Goal: Information Seeking & Learning: Learn about a topic

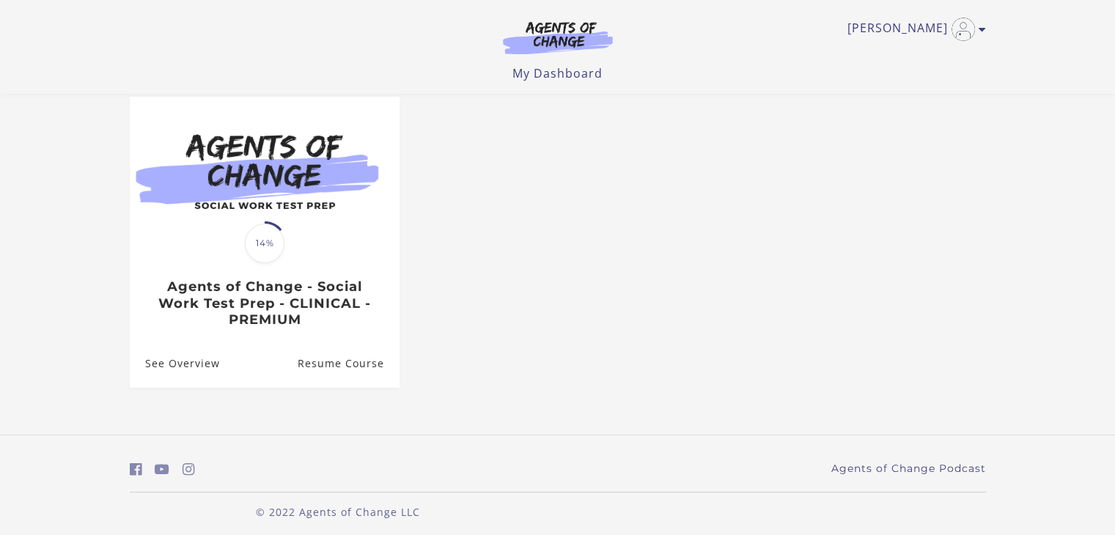
scroll to position [136, 0]
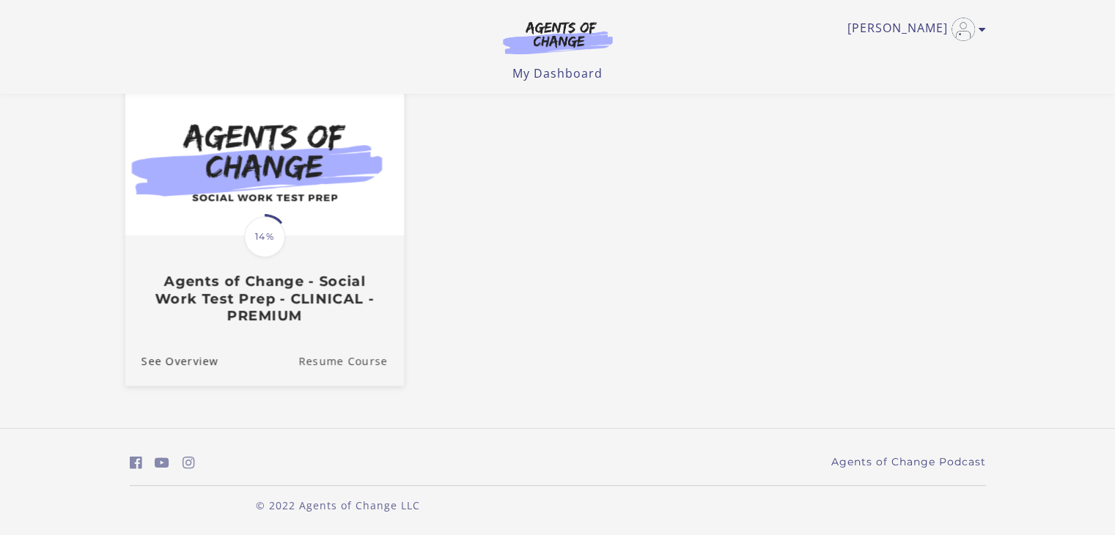
click at [337, 353] on link "Resume Course" at bounding box center [351, 360] width 106 height 49
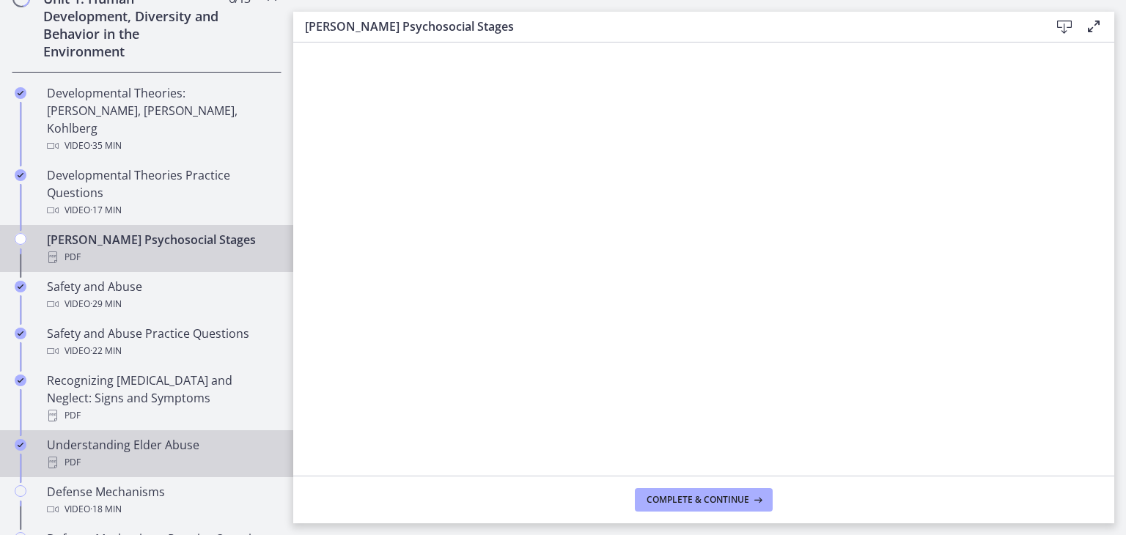
scroll to position [513, 0]
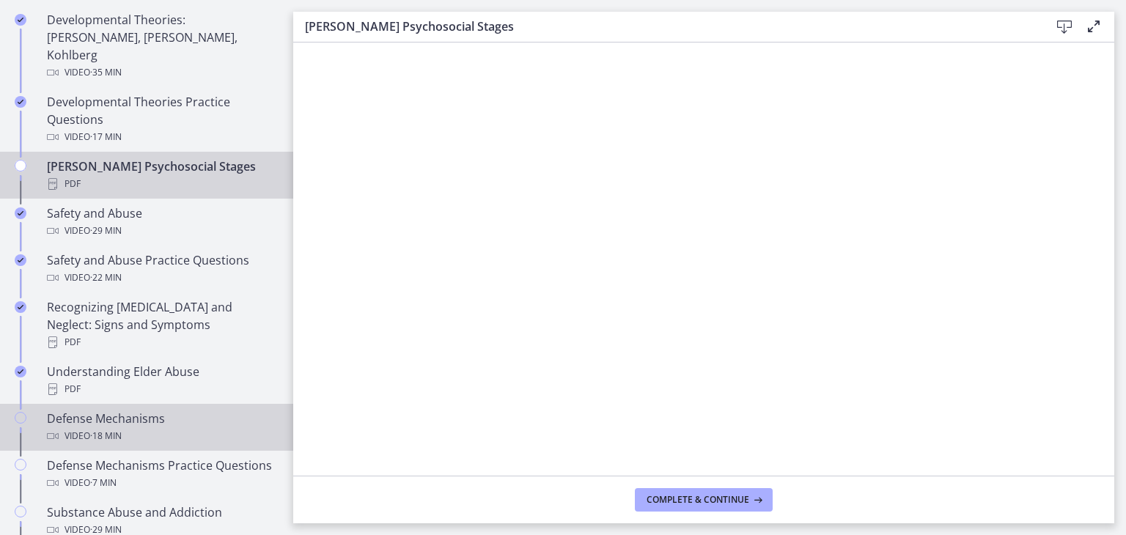
click at [109, 410] on div "Defense Mechanisms Video · 18 min" at bounding box center [161, 427] width 229 height 35
click at [92, 427] on span "· 18 min" at bounding box center [106, 436] width 32 height 18
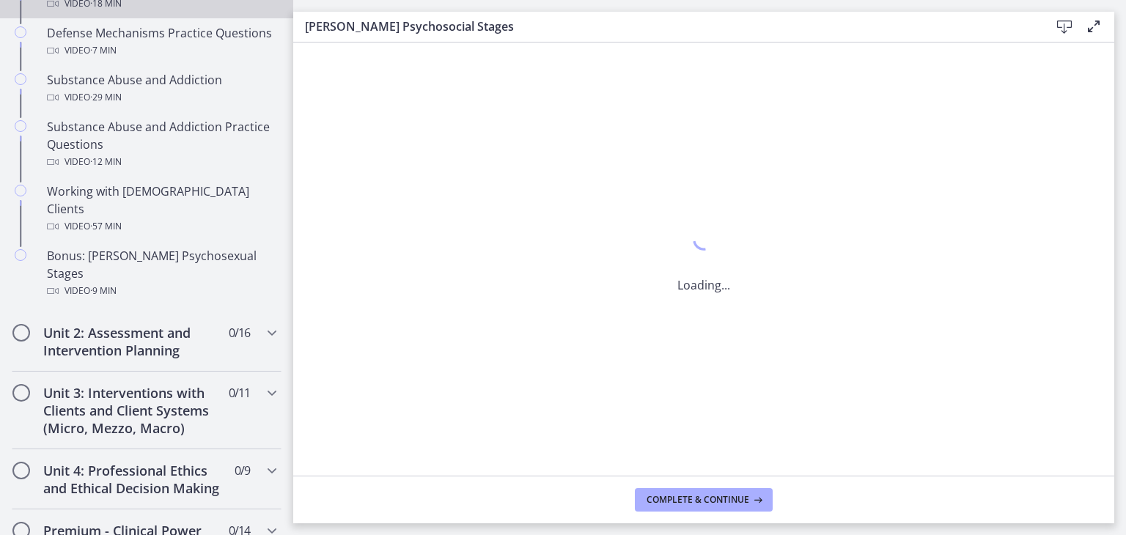
scroll to position [981, 0]
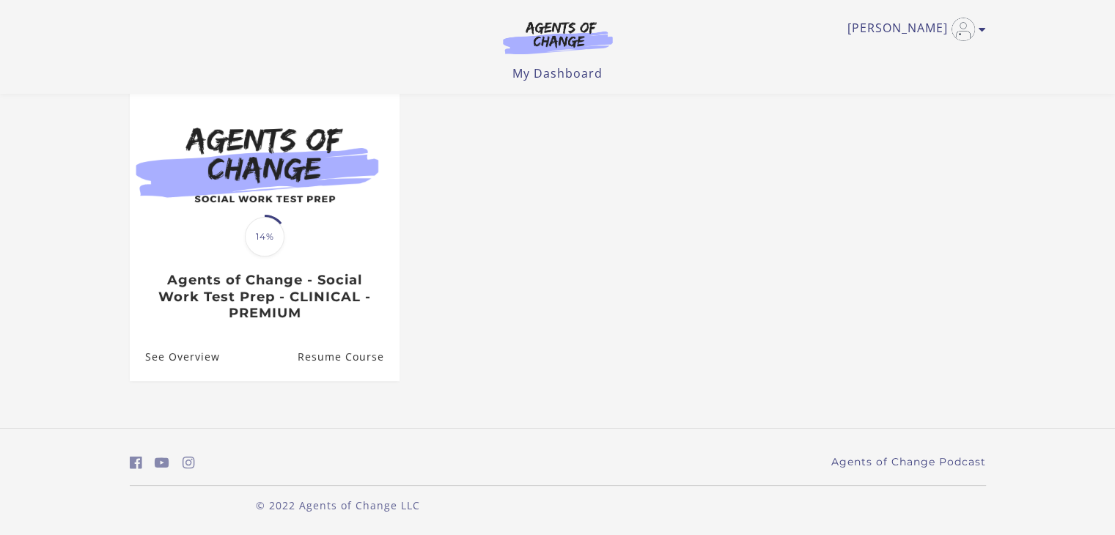
scroll to position [136, 0]
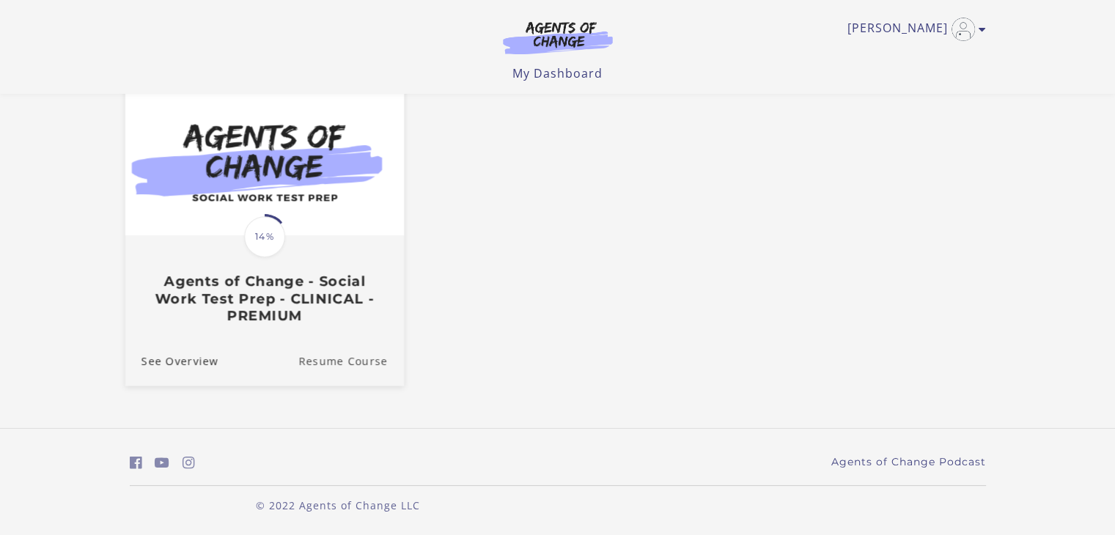
click at [336, 355] on link "Resume Course" at bounding box center [351, 360] width 106 height 49
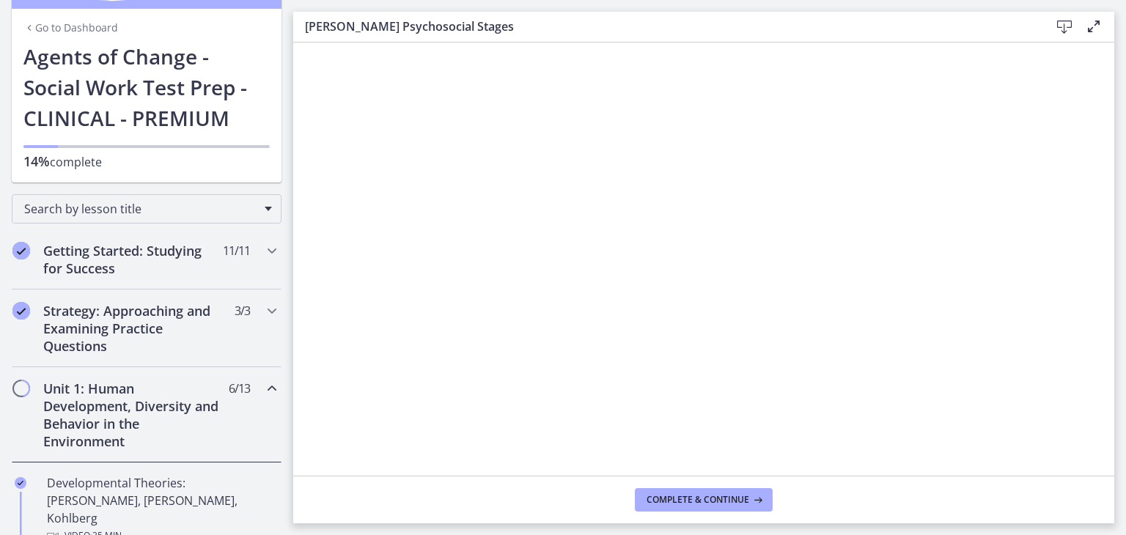
scroll to position [73, 0]
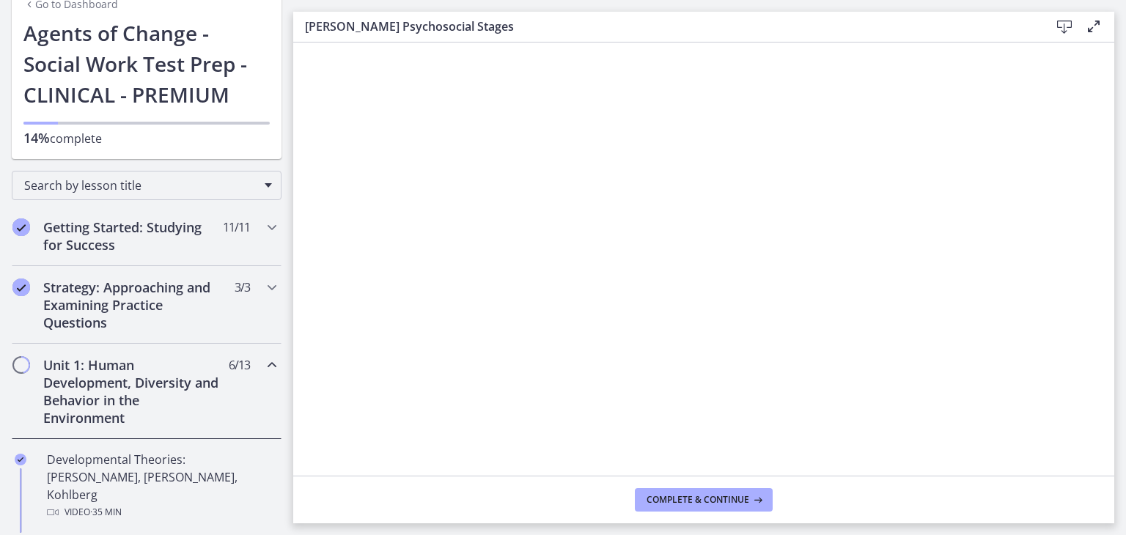
click at [138, 376] on h2 "Unit 1: Human Development, Diversity and Behavior in the Environment" at bounding box center [132, 391] width 179 height 70
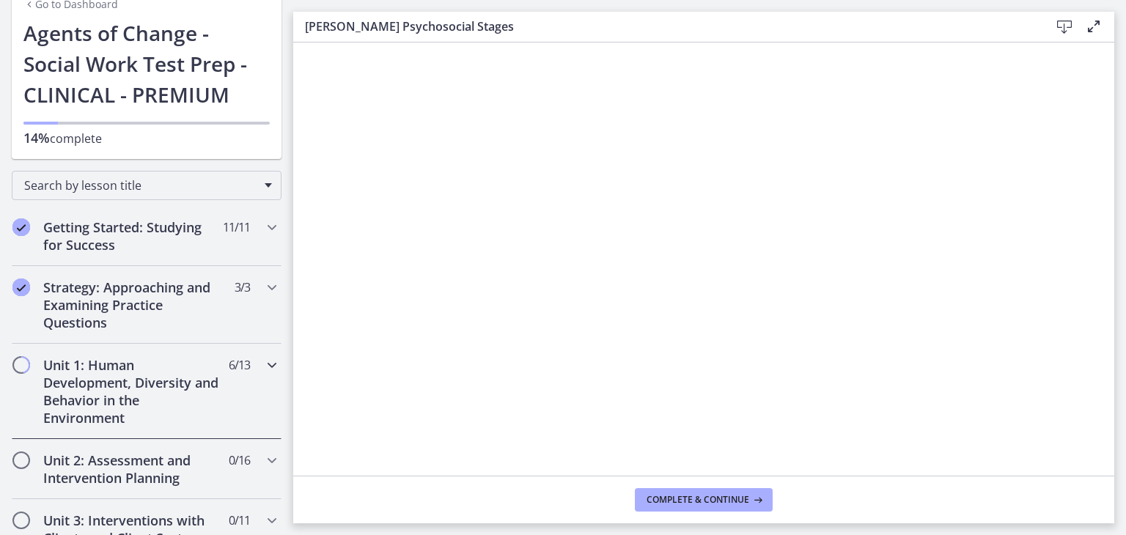
click at [263, 364] on icon "Chapters" at bounding box center [272, 365] width 18 height 18
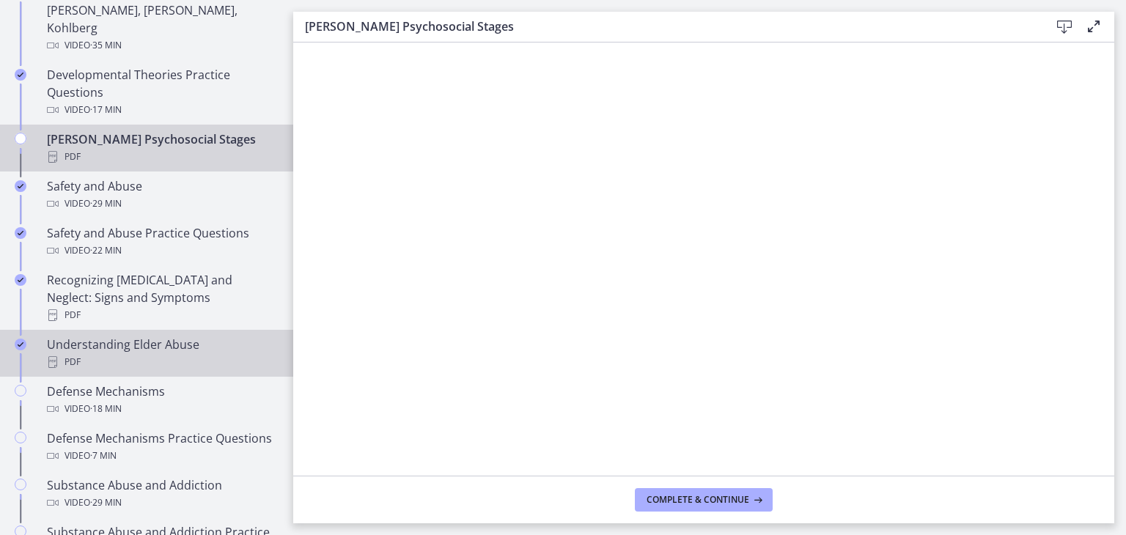
scroll to position [586, 0]
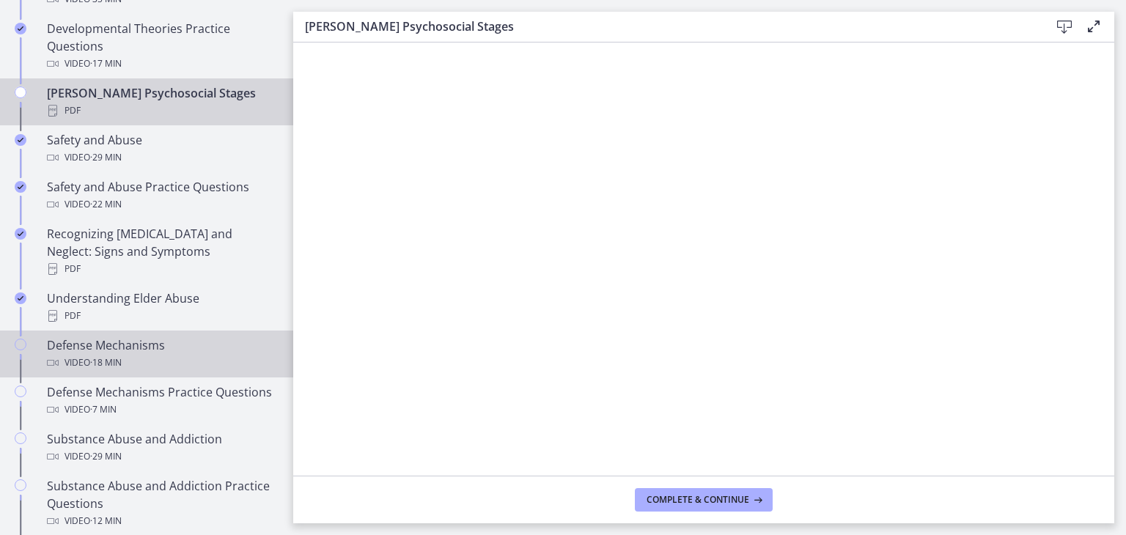
click at [96, 336] on div "Defense Mechanisms Video · 18 min" at bounding box center [161, 353] width 229 height 35
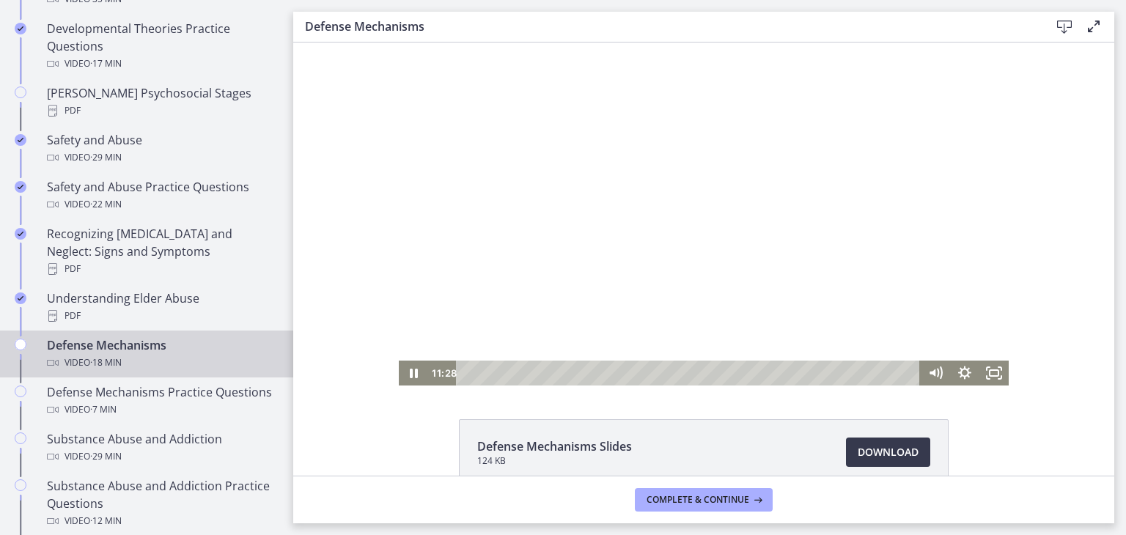
click at [491, 213] on div at bounding box center [704, 214] width 610 height 343
click at [474, 220] on div at bounding box center [704, 214] width 610 height 343
click at [663, 216] on div at bounding box center [704, 214] width 610 height 343
click at [985, 368] on icon "Fullscreen" at bounding box center [993, 373] width 35 height 30
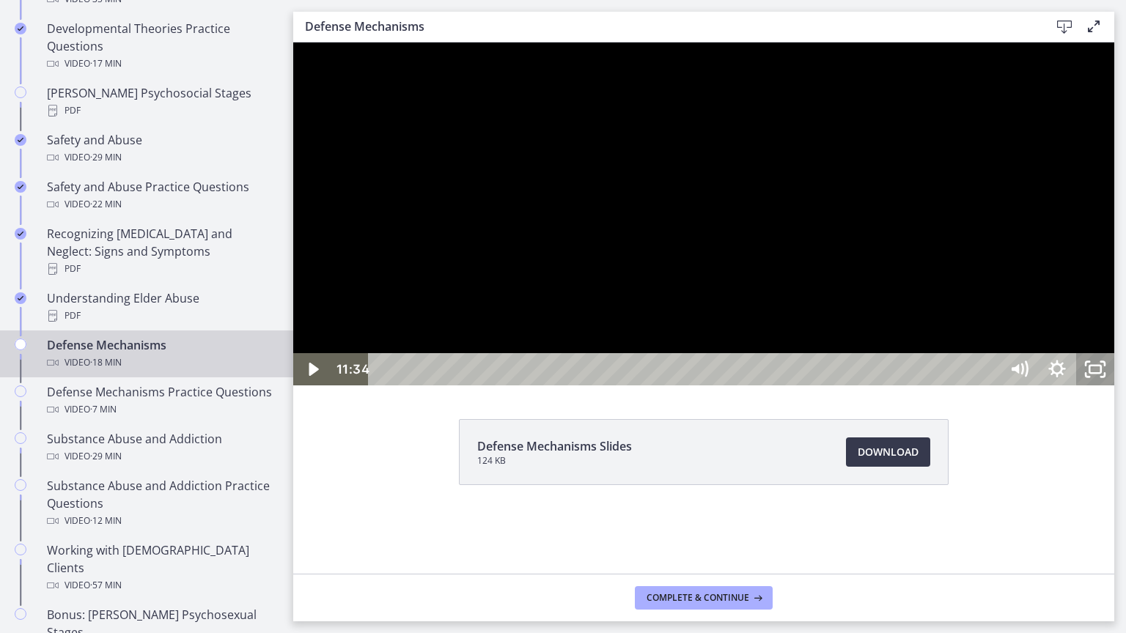
click at [1114, 386] on icon "Unfullscreen" at bounding box center [1095, 369] width 38 height 32
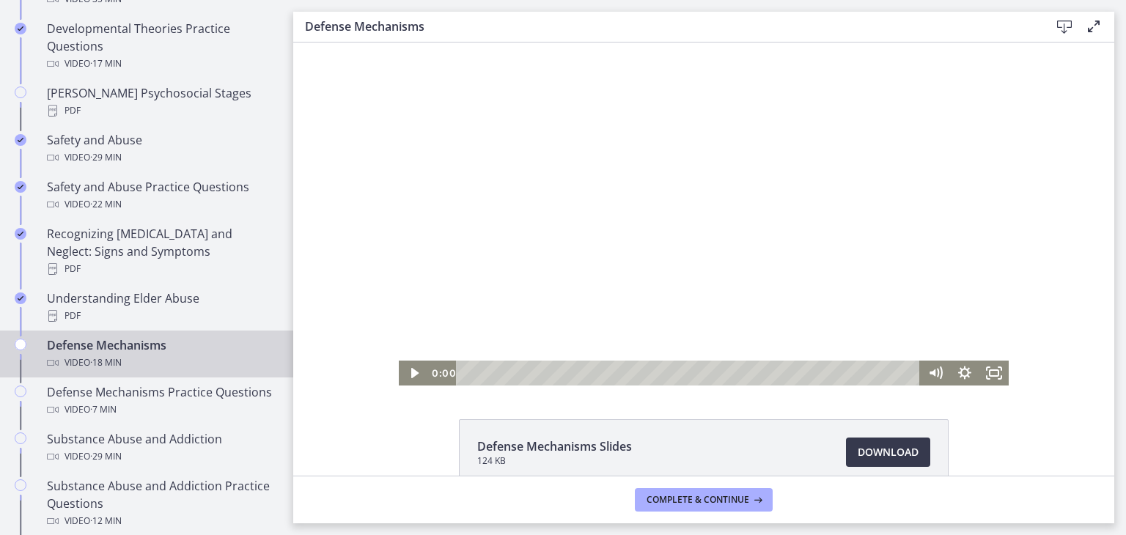
click at [439, 378] on div "0:00 0:00" at bounding box center [674, 373] width 493 height 25
click at [590, 221] on div at bounding box center [704, 214] width 610 height 343
click at [991, 373] on icon "Fullscreen" at bounding box center [993, 373] width 35 height 30
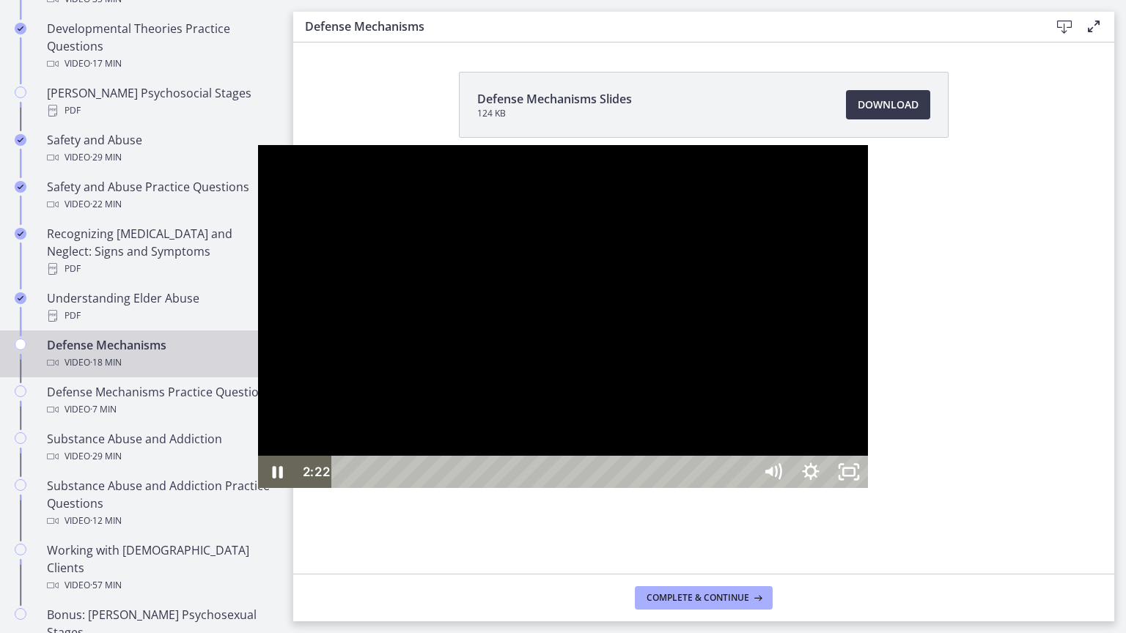
click at [380, 380] on div at bounding box center [563, 316] width 610 height 343
click at [402, 394] on div at bounding box center [563, 316] width 610 height 343
click at [402, 416] on div at bounding box center [563, 316] width 610 height 343
click at [872, 492] on icon "Unfullscreen" at bounding box center [848, 472] width 45 height 39
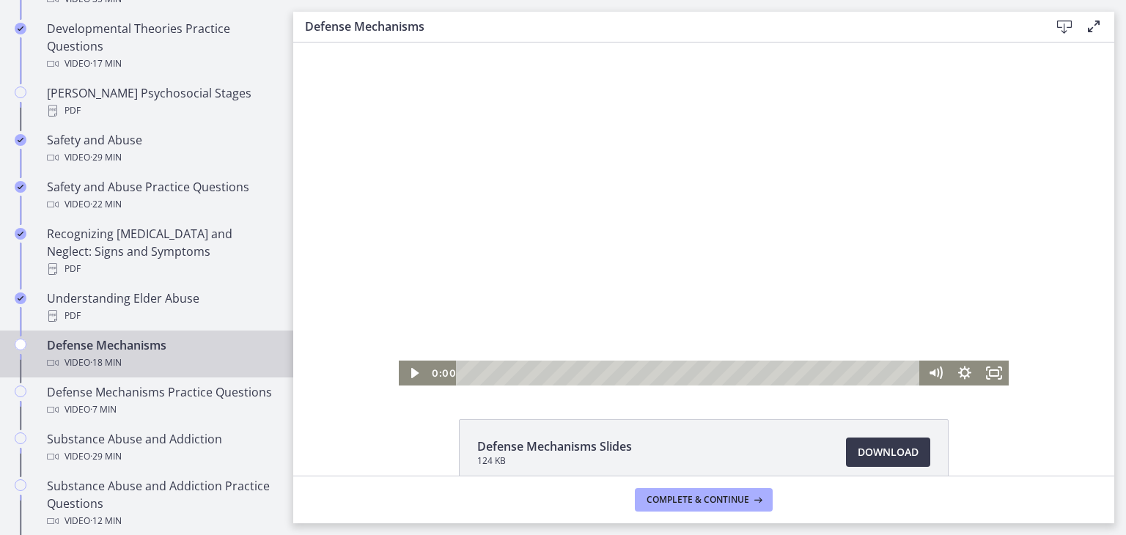
click at [357, 360] on div "Click for sound @keyframes VOLUME_SMALL_WAVE_FLASH { 0% { opacity: 0; } 33% { o…" at bounding box center [703, 214] width 821 height 343
